Goal: Information Seeking & Learning: Find specific fact

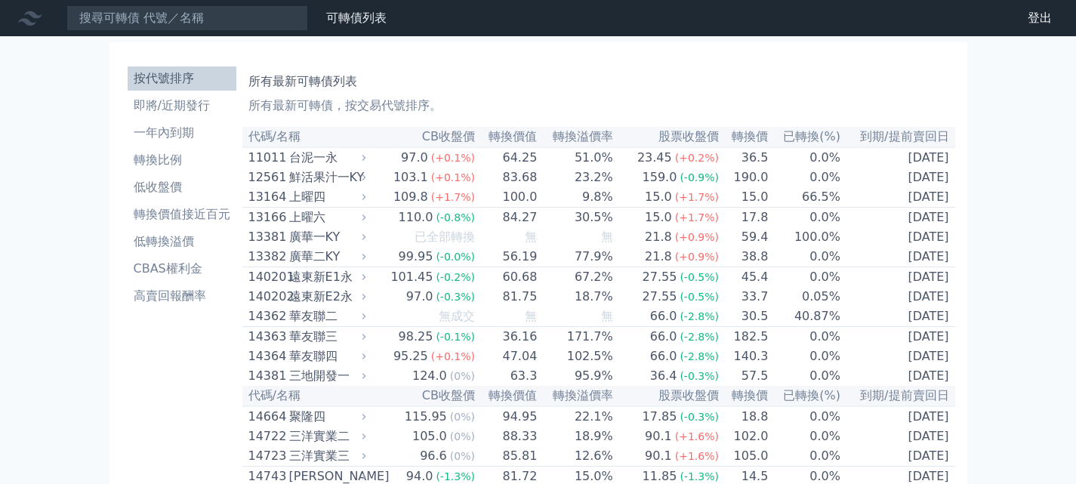
drag, startPoint x: 0, startPoint y: 0, endPoint x: 237, endPoint y: 125, distance: 267.8
click at [183, 105] on li "即將/近期發行" at bounding box center [182, 106] width 109 height 18
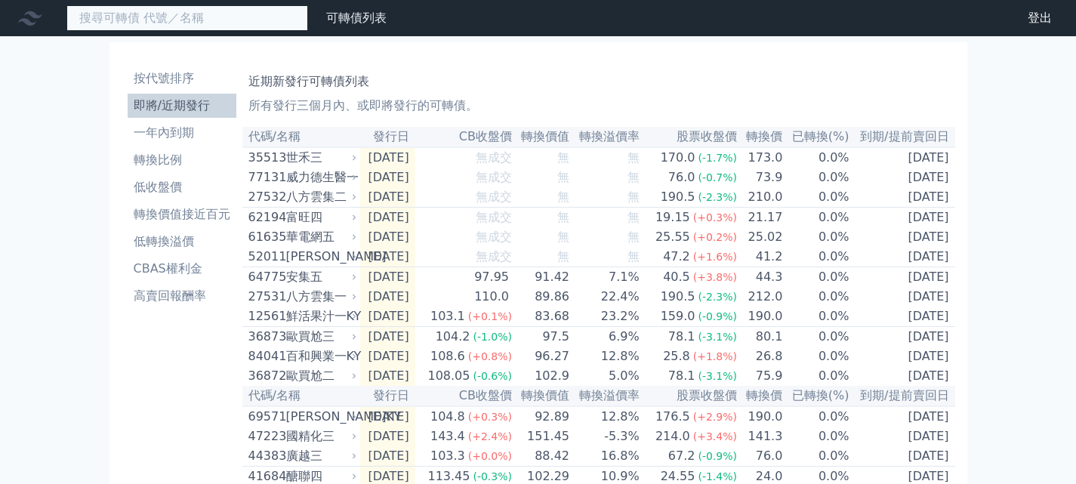
click at [166, 17] on input at bounding box center [187, 18] width 242 height 26
paste input "[PERSON_NAME]"
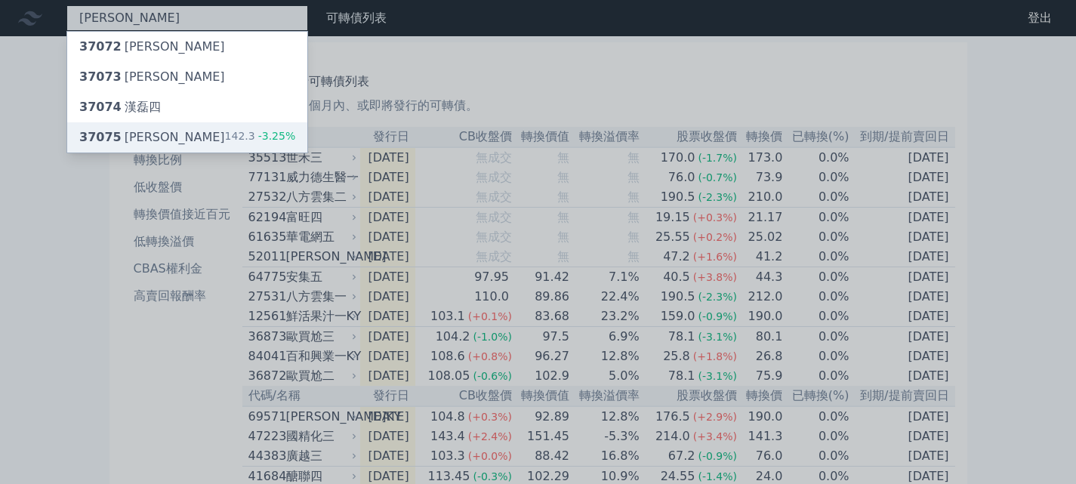
type input "[PERSON_NAME]"
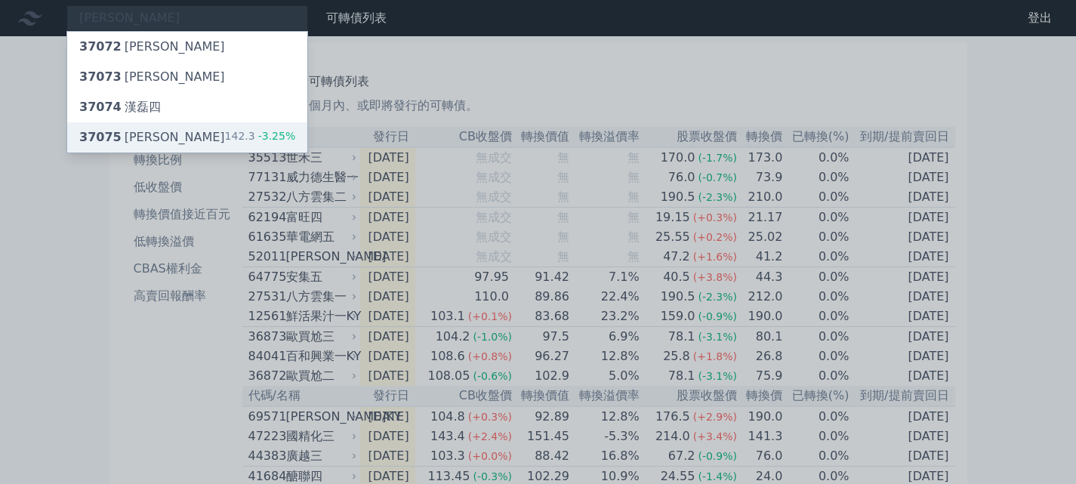
click at [153, 135] on div "37075 [PERSON_NAME]" at bounding box center [152, 137] width 146 height 18
